Goal: Navigation & Orientation: Find specific page/section

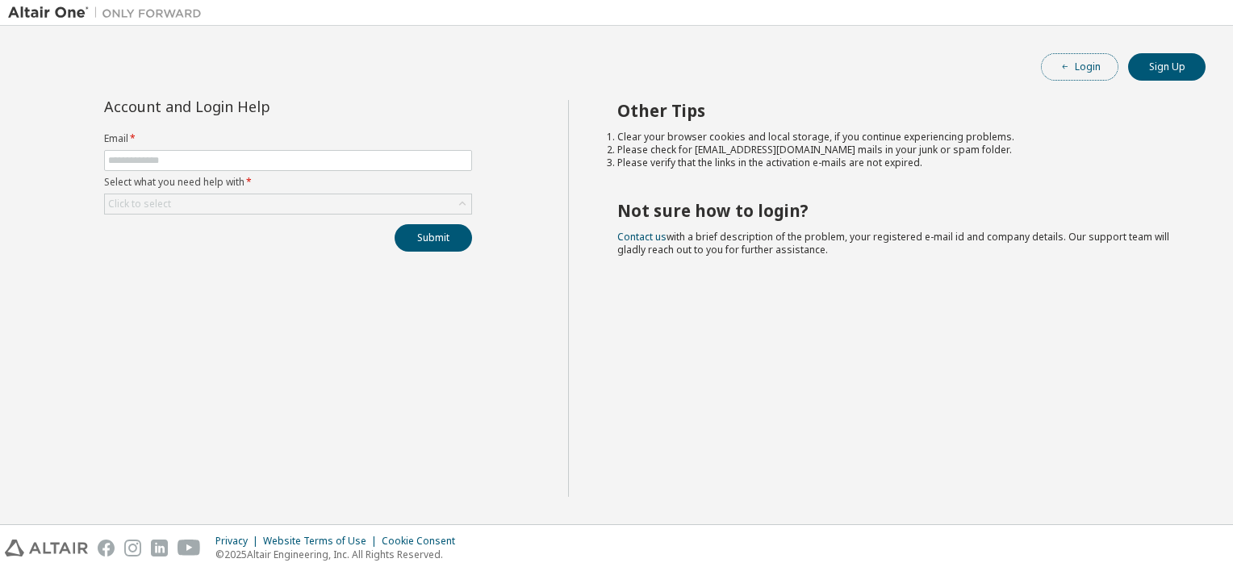
click at [1097, 61] on button "Login" at bounding box center [1079, 66] width 77 height 27
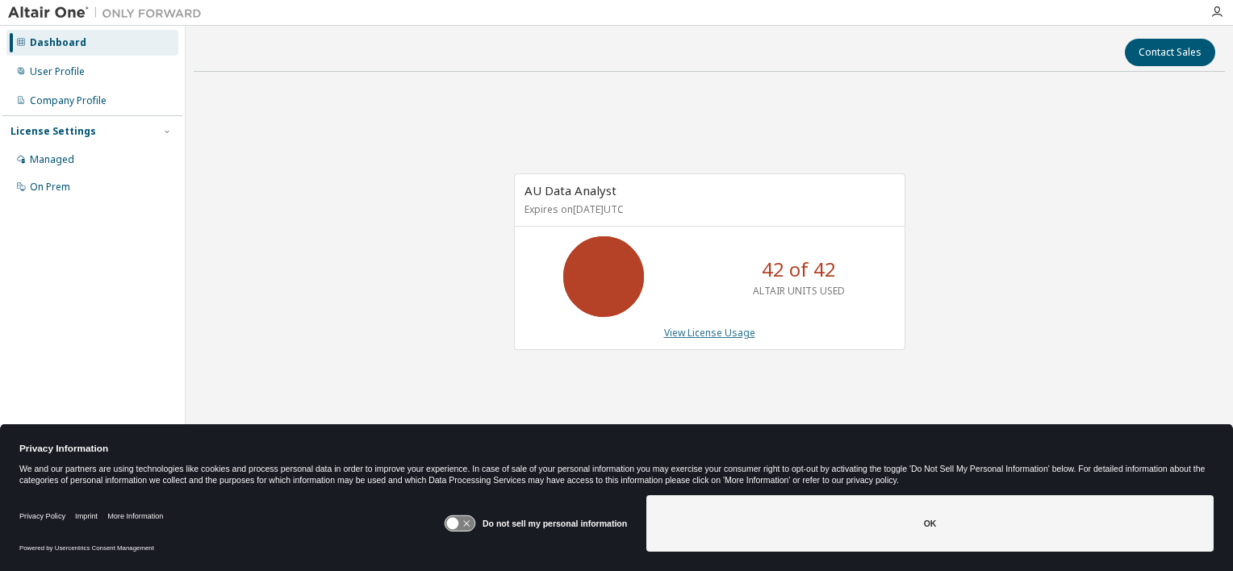
click at [697, 326] on link "View License Usage" at bounding box center [709, 333] width 91 height 14
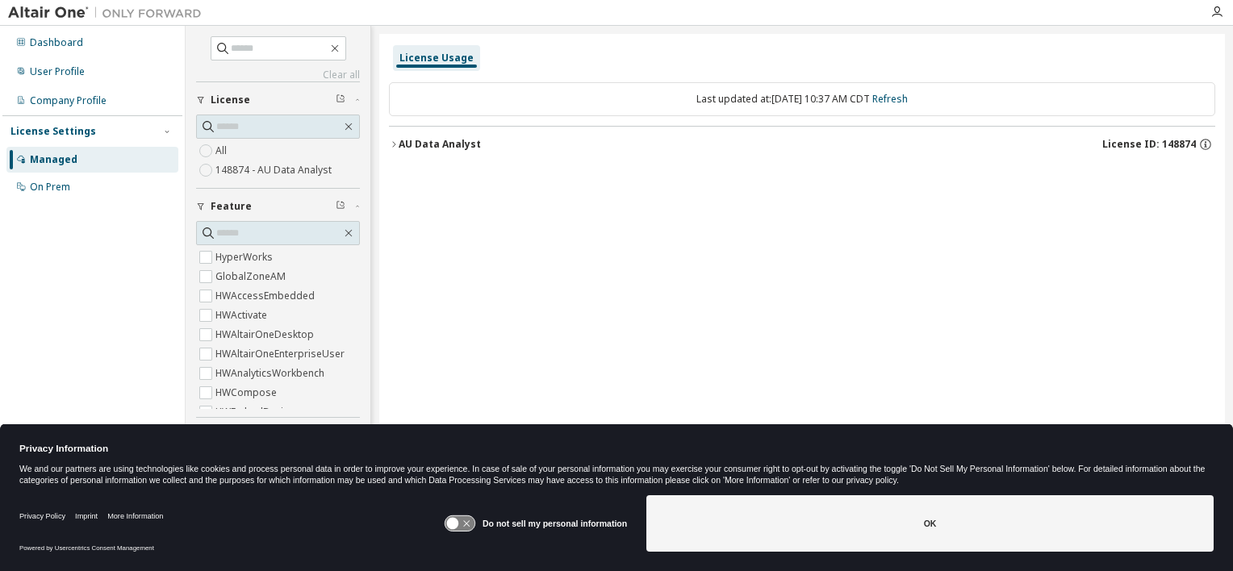
click at [394, 142] on icon "button" at bounding box center [393, 144] width 3 height 6
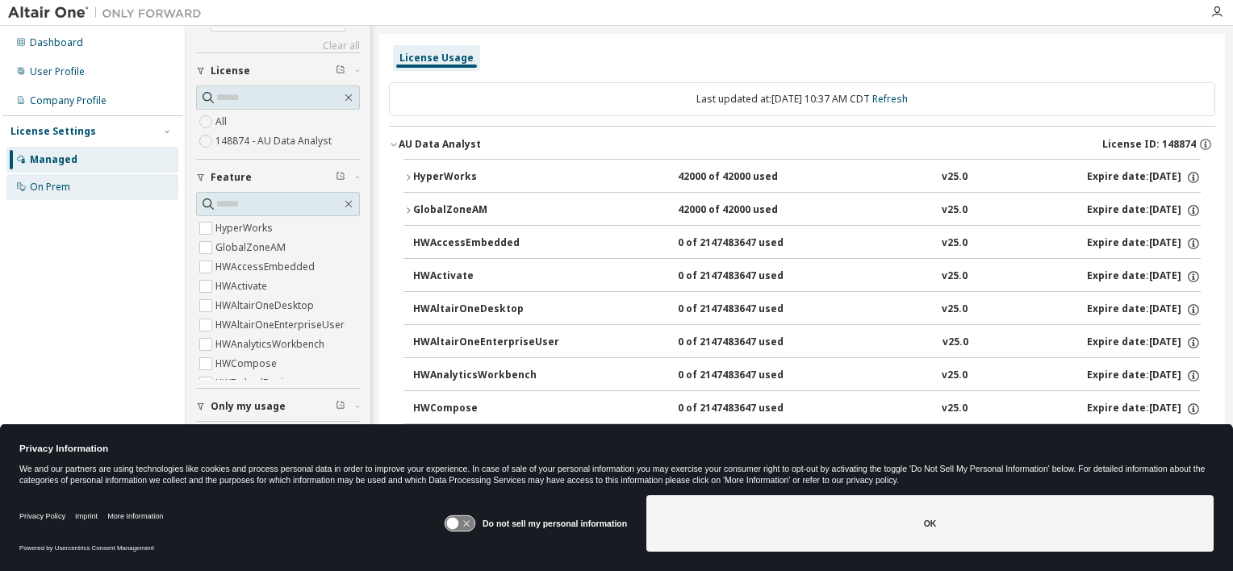
click at [123, 180] on div "On Prem" at bounding box center [92, 187] width 172 height 26
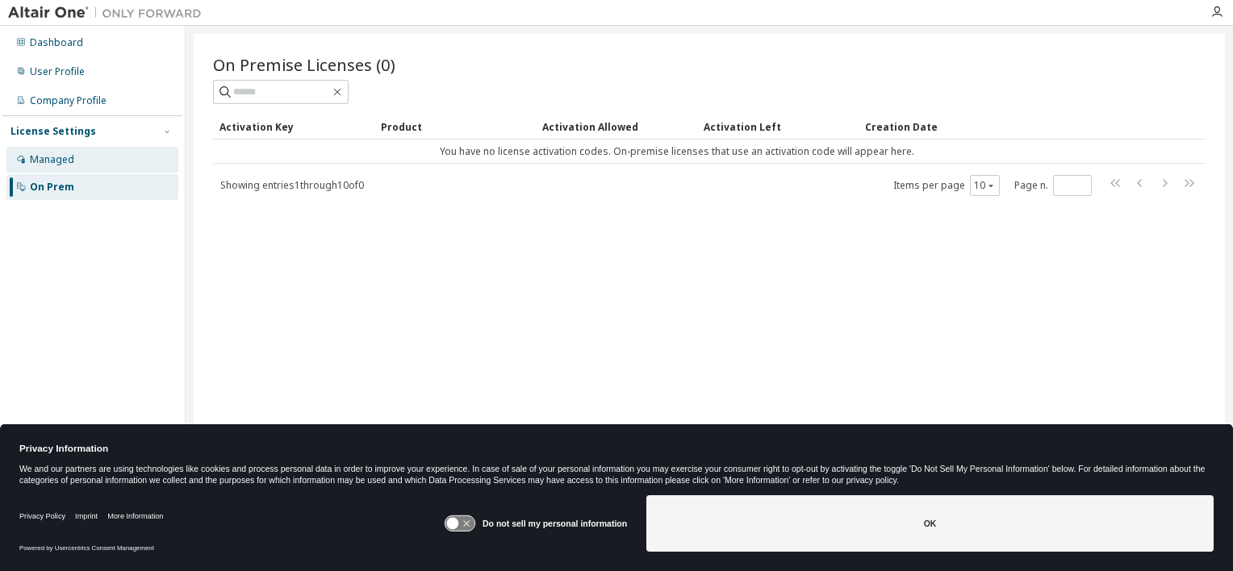
click at [106, 160] on div "Managed" at bounding box center [92, 160] width 172 height 26
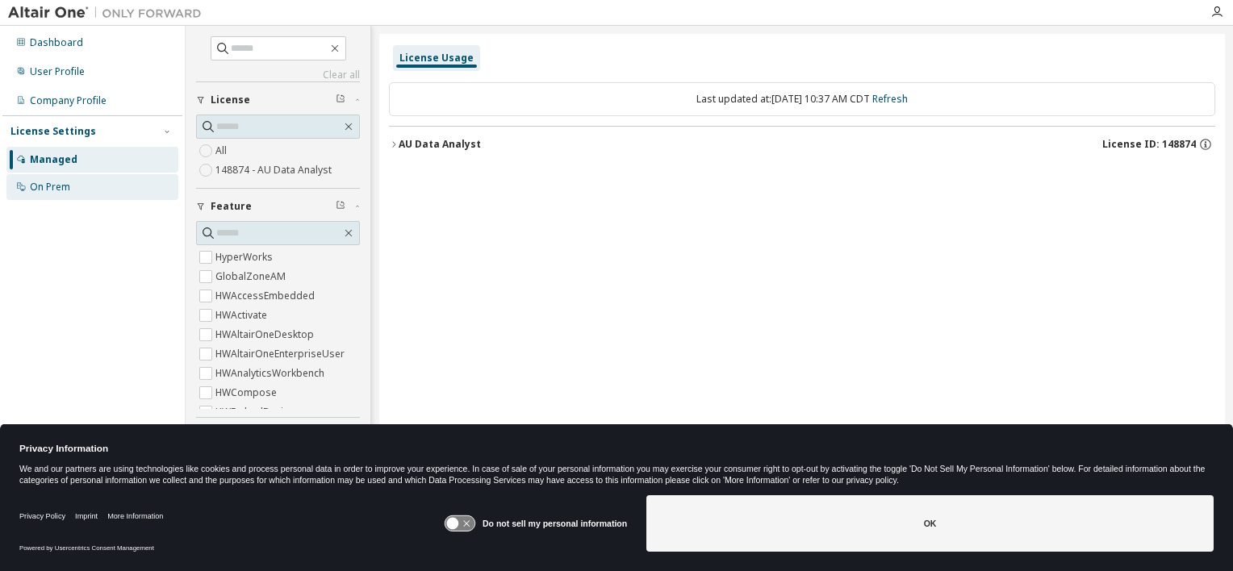
click at [126, 189] on div "On Prem" at bounding box center [92, 187] width 172 height 26
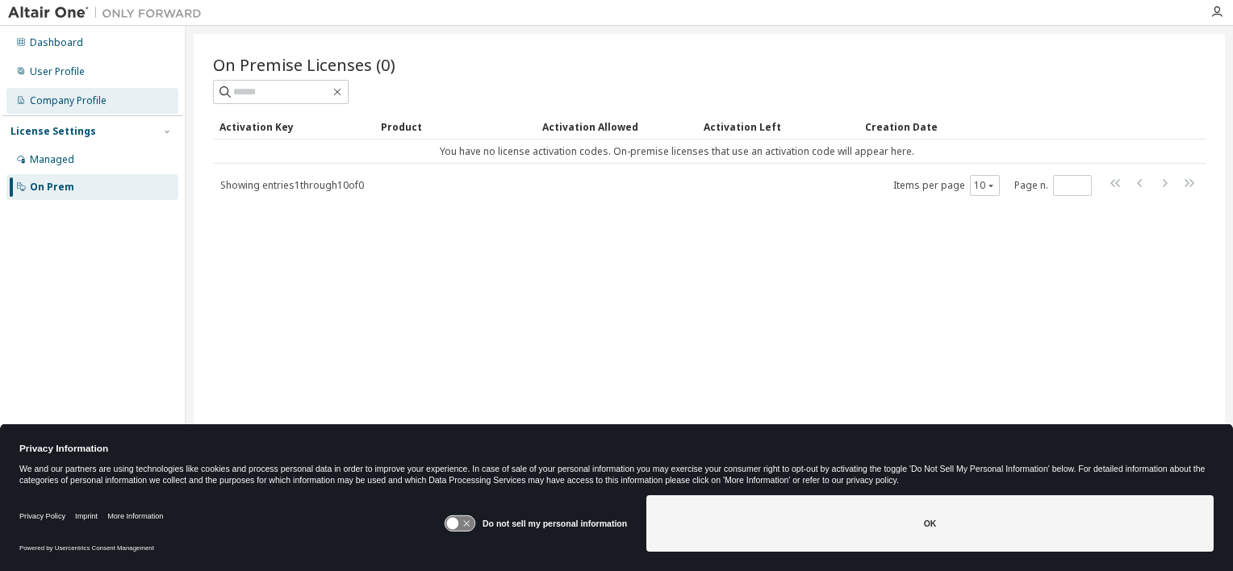
click at [92, 96] on div "Company Profile" at bounding box center [68, 100] width 77 height 13
click at [86, 109] on div "Company Profile" at bounding box center [92, 101] width 172 height 26
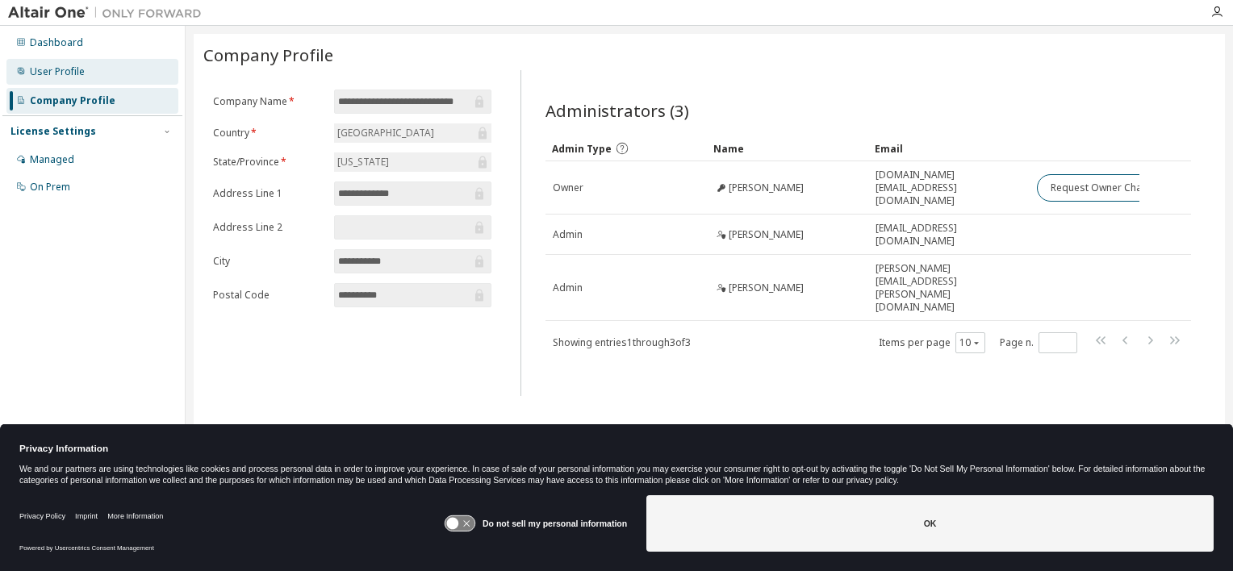
click at [73, 78] on div "User Profile" at bounding box center [92, 72] width 172 height 26
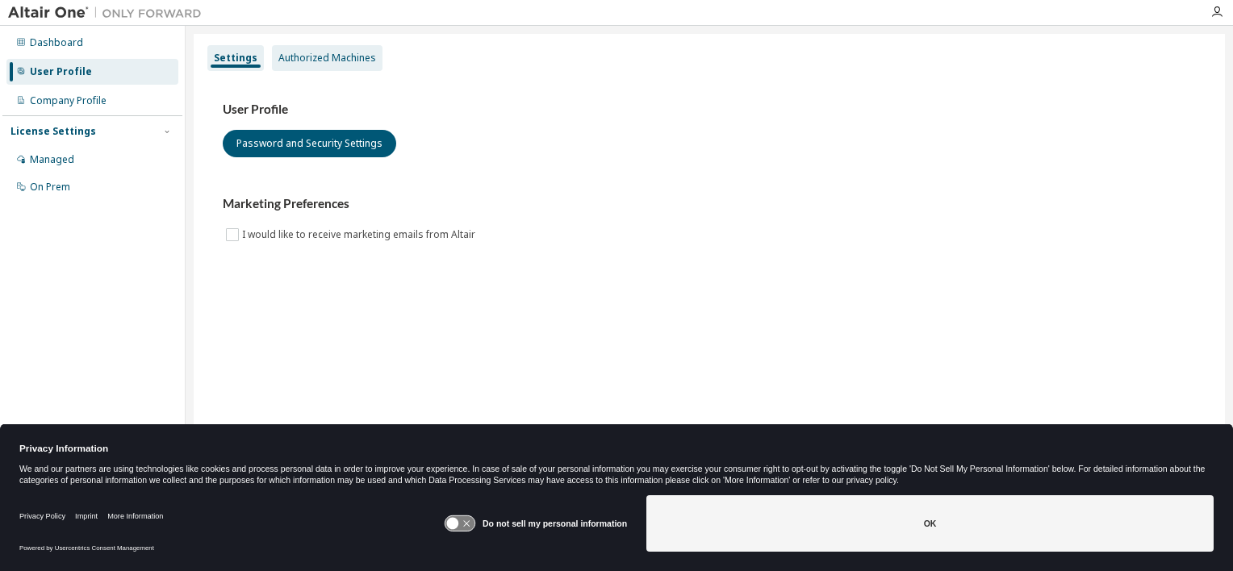
click at [351, 61] on div "Authorized Machines" at bounding box center [327, 58] width 98 height 13
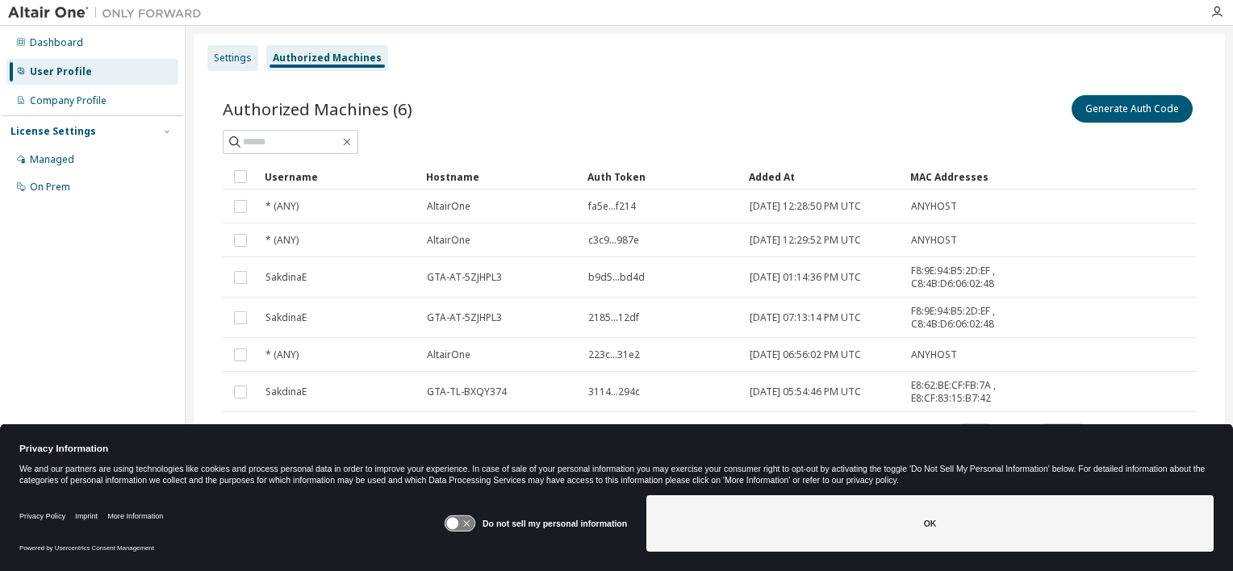
click at [232, 64] on div "Settings" at bounding box center [233, 58] width 38 height 13
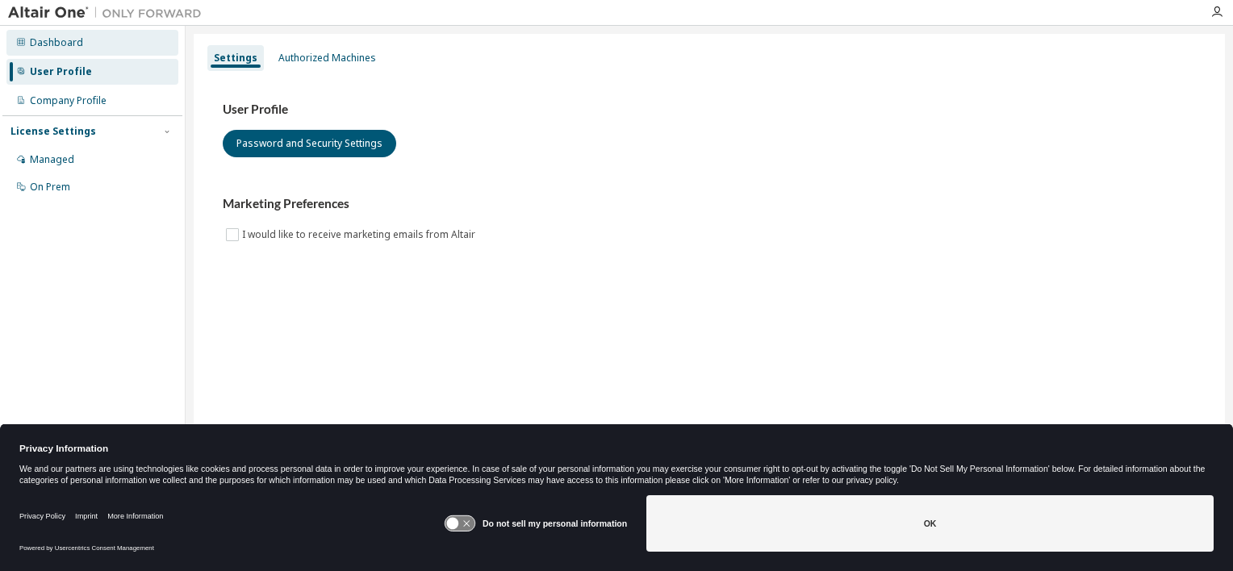
click at [111, 42] on div "Dashboard" at bounding box center [92, 43] width 172 height 26
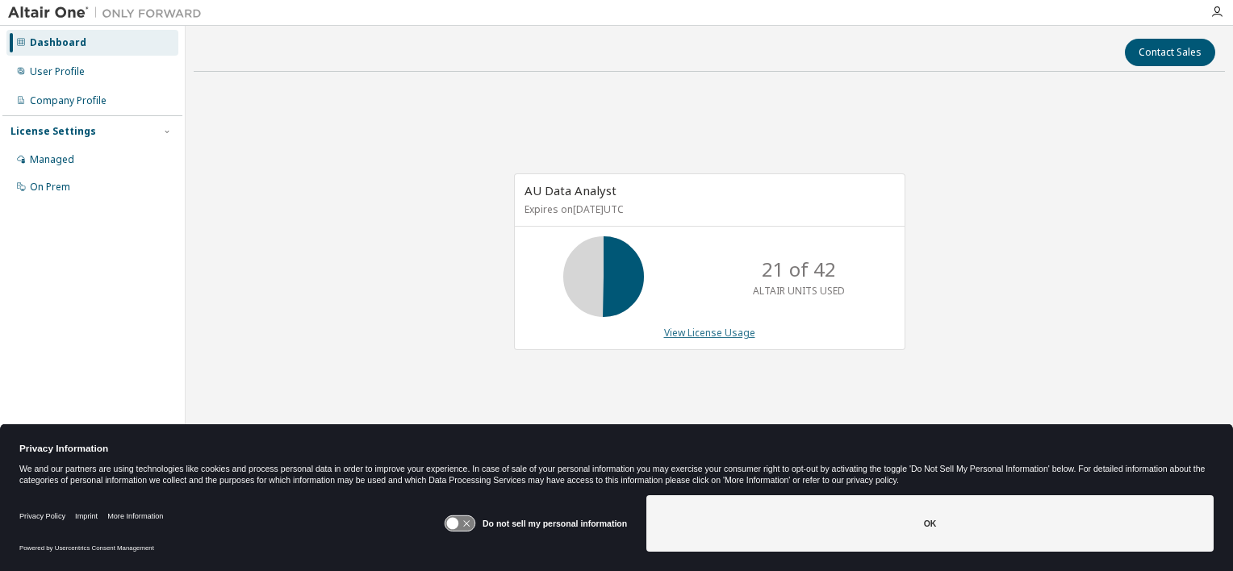
click at [709, 333] on link "View License Usage" at bounding box center [709, 333] width 91 height 14
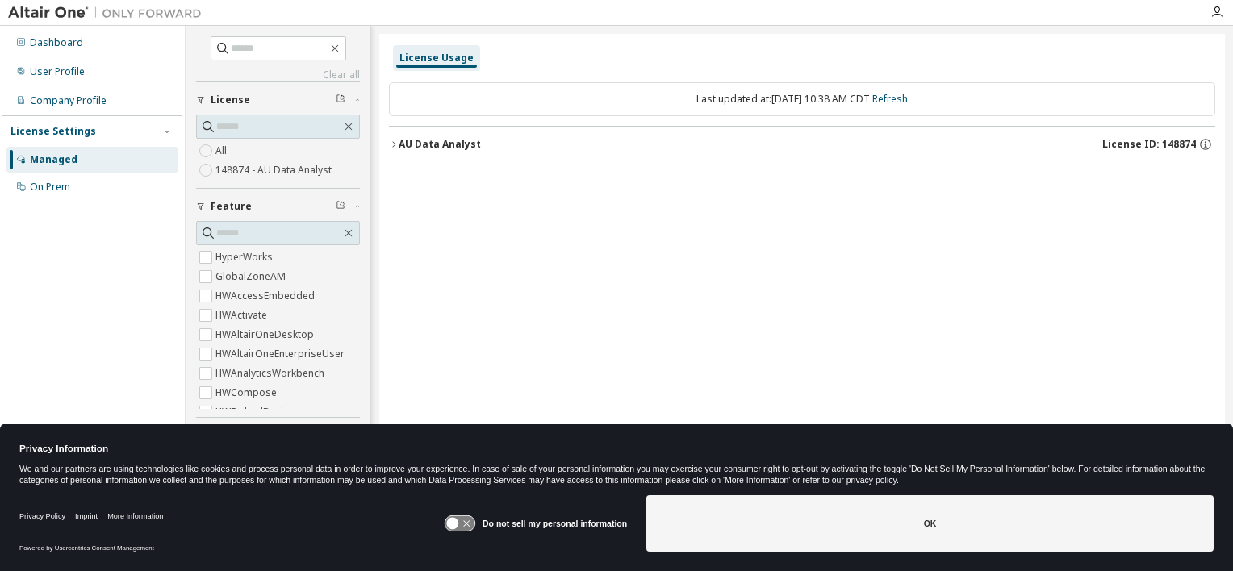
click at [421, 149] on div "AU Data Analyst" at bounding box center [440, 144] width 82 height 13
